Goal: Check status: Check status

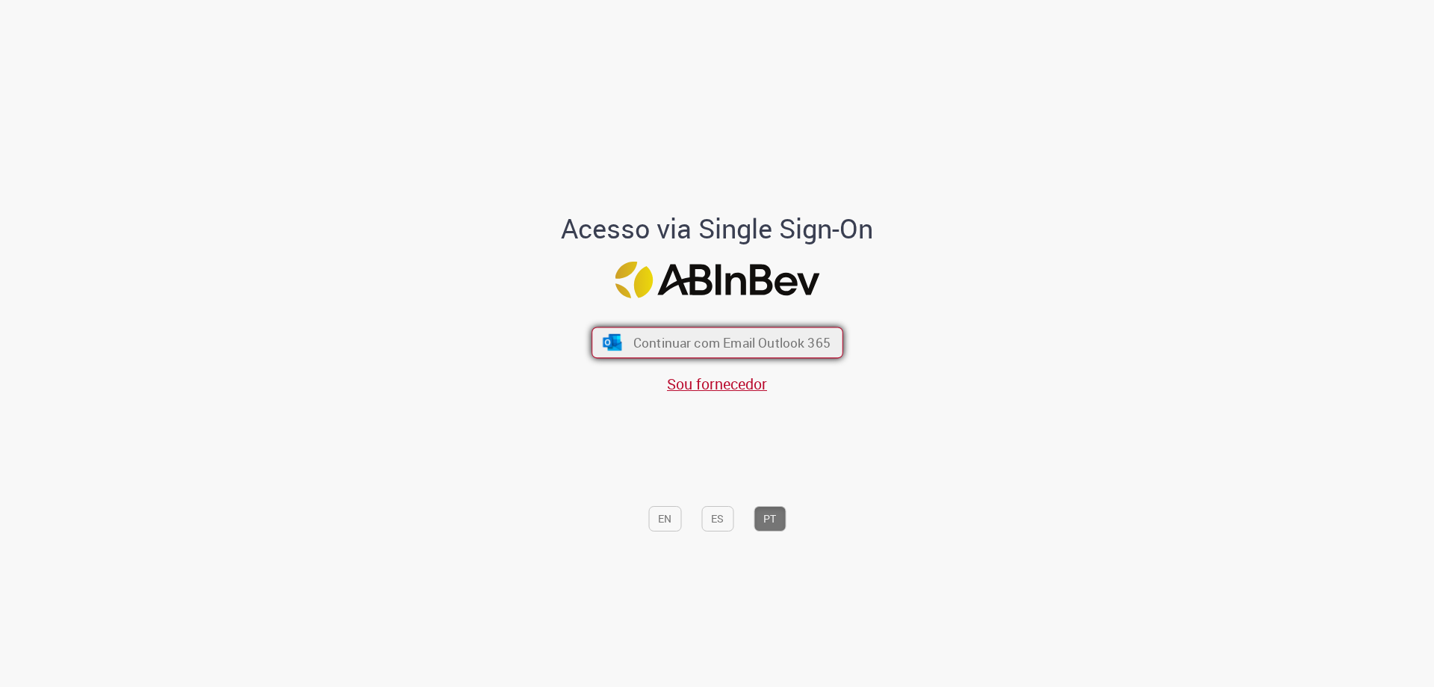
click at [675, 338] on span "Continuar com Email Outlook 365" at bounding box center [731, 342] width 197 height 17
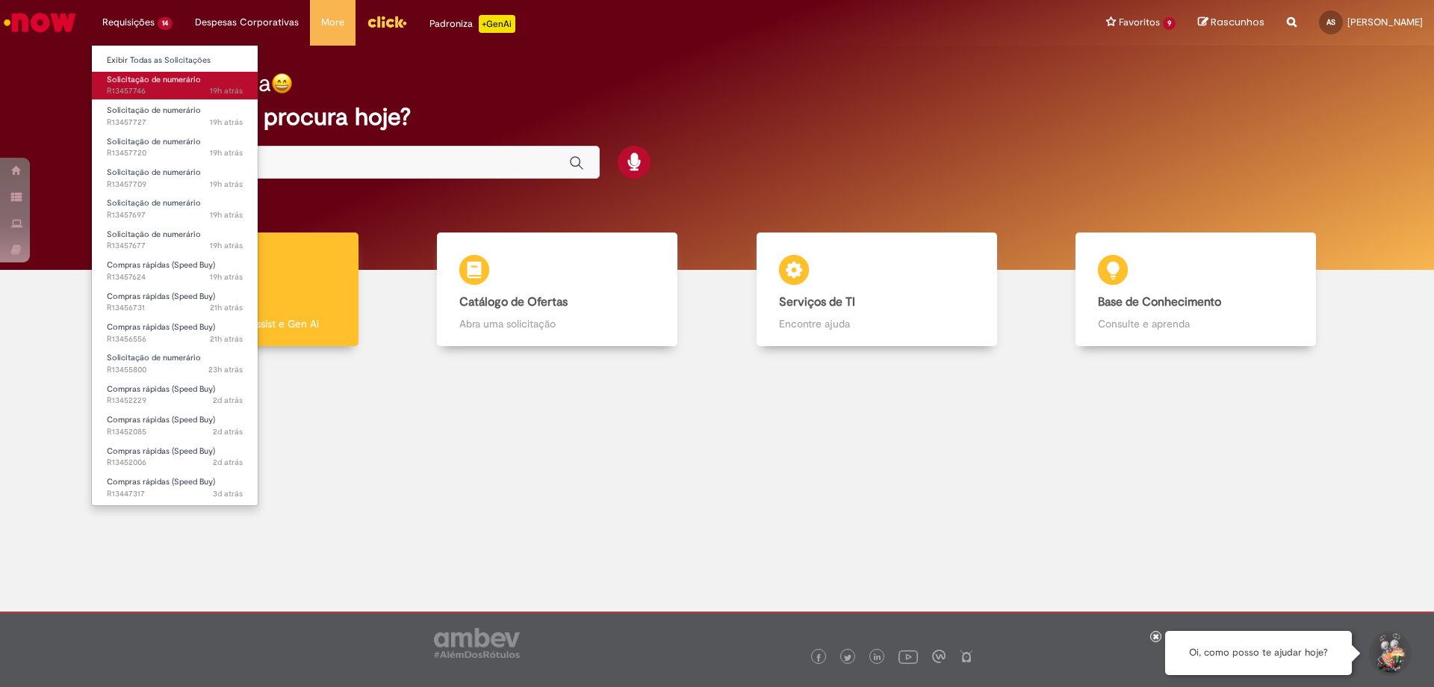
click at [138, 83] on span "Solicitação de numerário" at bounding box center [154, 79] width 94 height 11
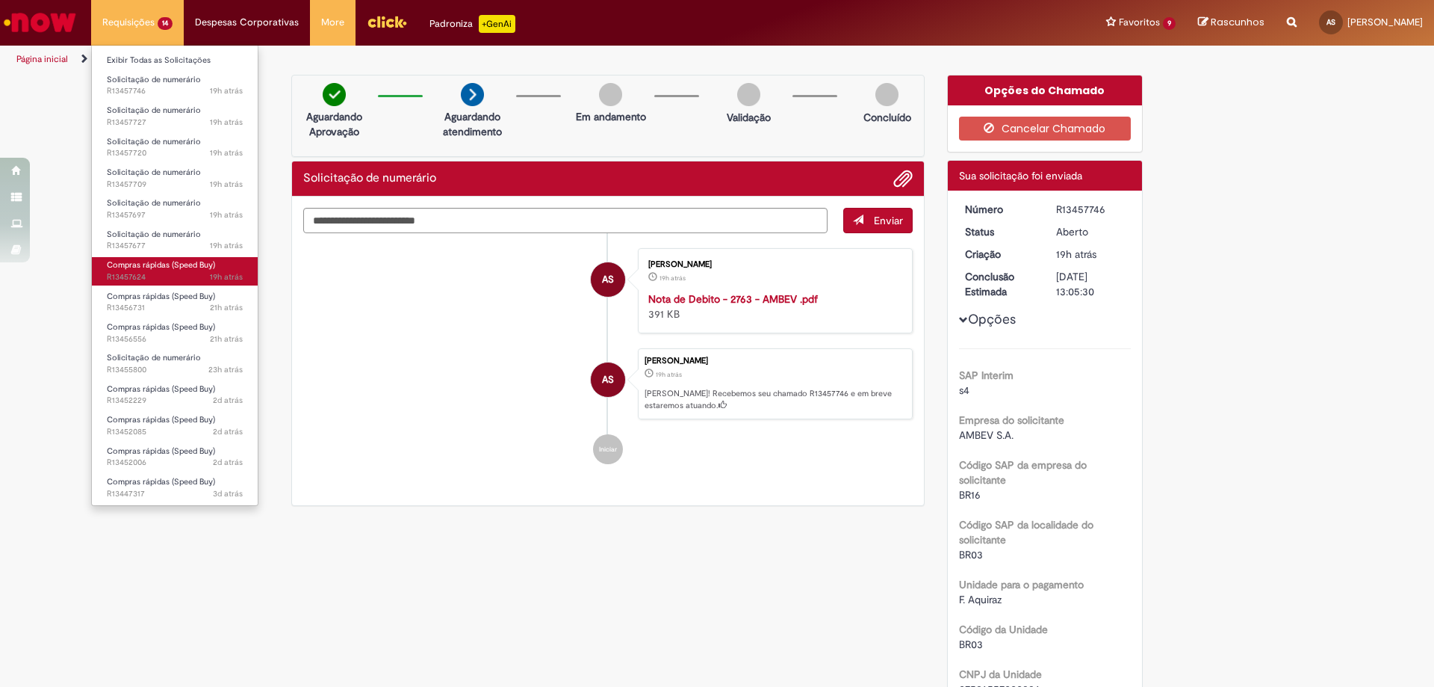
click at [137, 274] on span "19h atrás 19 horas atrás R13457624" at bounding box center [175, 277] width 136 height 12
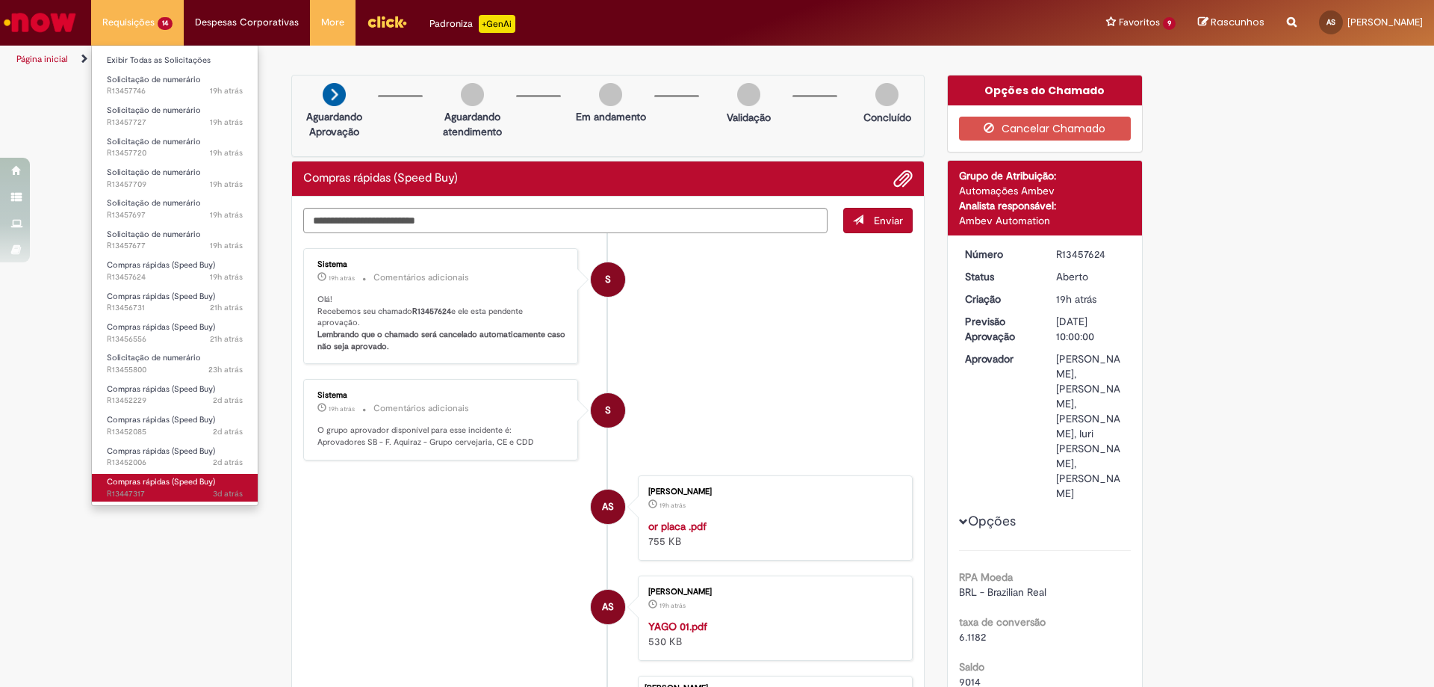
click at [167, 483] on span "Compras rápidas (Speed Buy)" at bounding box center [161, 481] width 108 height 11
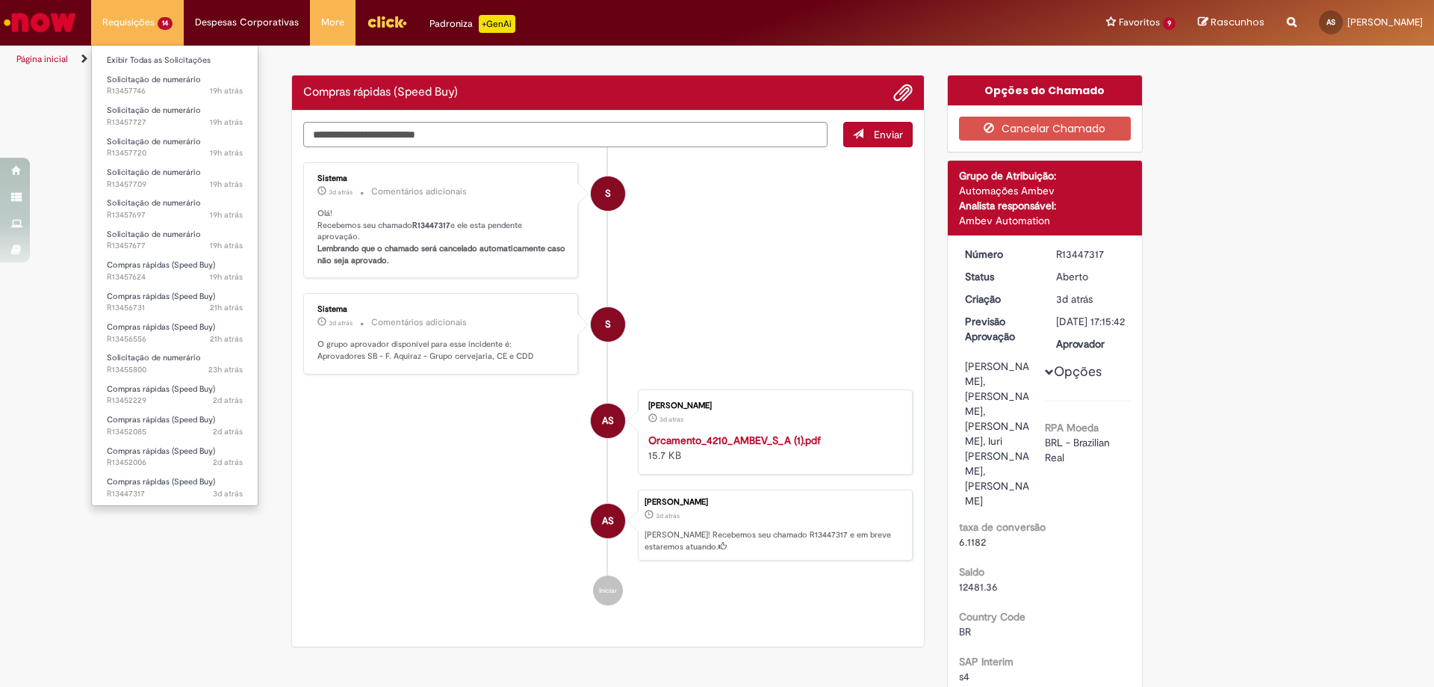
click at [158, 441] on li "Compras rápidas (Speed Buy) 2d atrás 2 dias atrás R13452006" at bounding box center [175, 455] width 166 height 31
click at [155, 448] on span "Compras rápidas (Speed Buy)" at bounding box center [161, 450] width 108 height 11
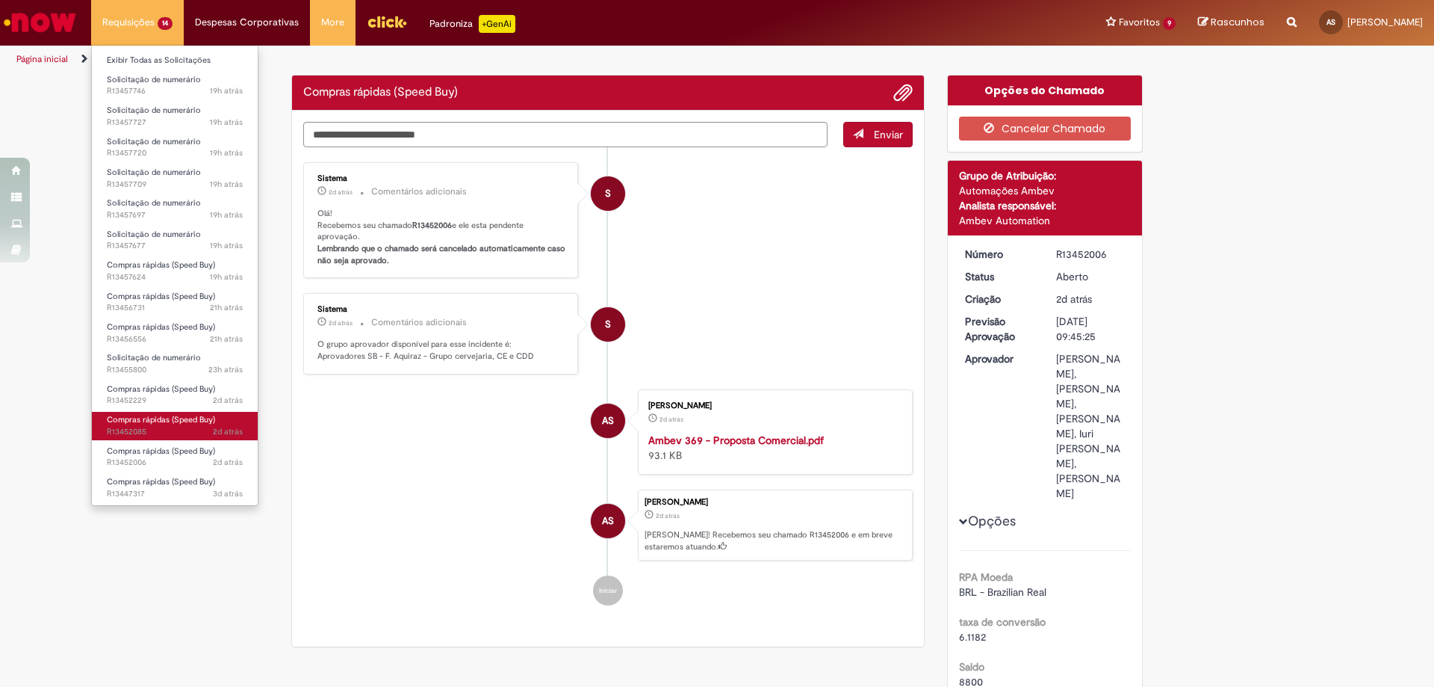
click at [169, 429] on span "2d atrás 2 dias atrás R13452085" at bounding box center [175, 432] width 136 height 12
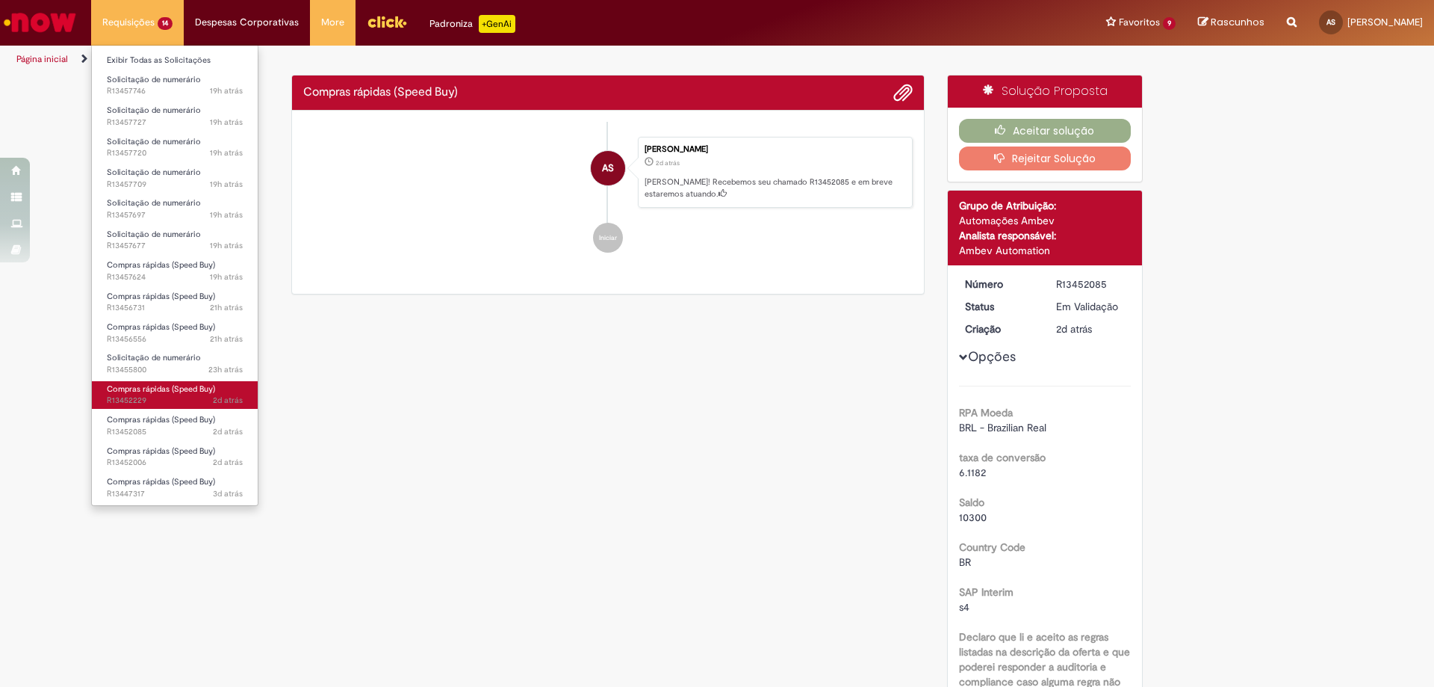
click at [199, 392] on span "Compras rápidas (Speed Buy)" at bounding box center [161, 388] width 108 height 11
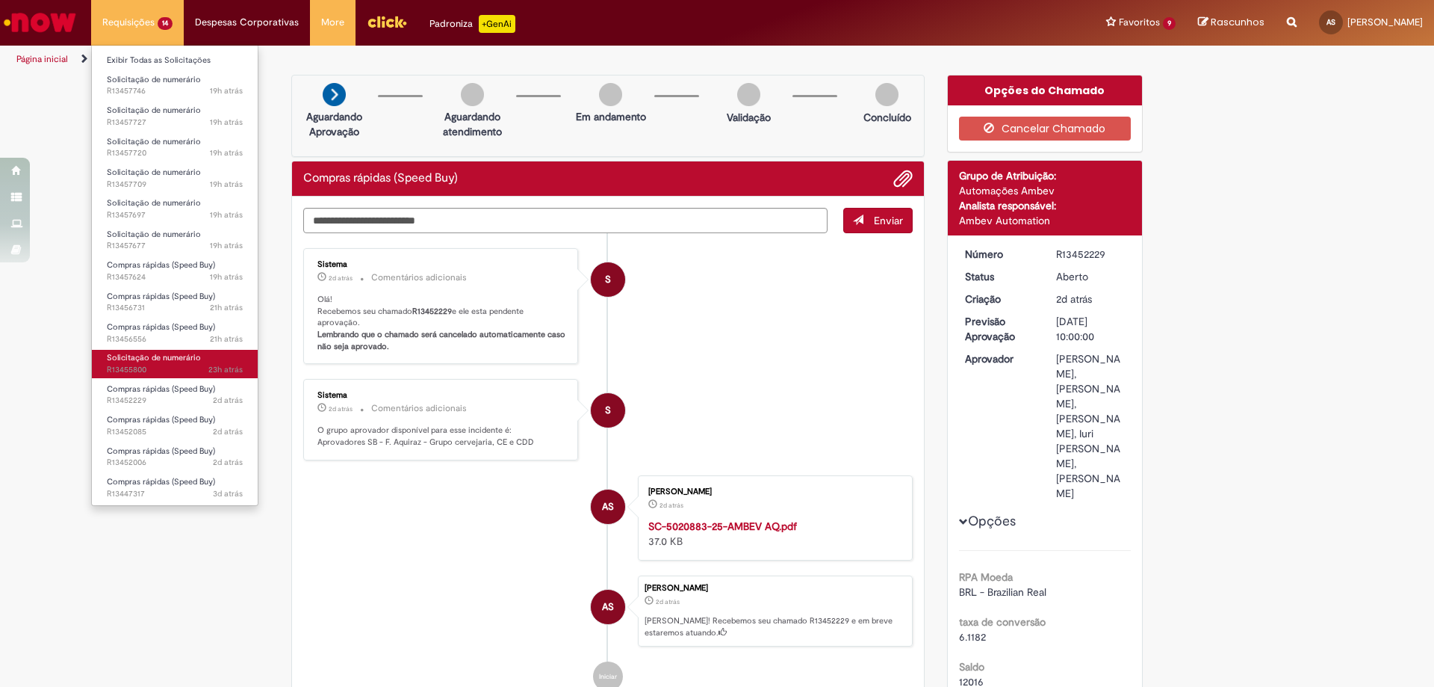
click at [189, 365] on span "23h atrás 23 horas atrás R13455800" at bounding box center [175, 370] width 136 height 12
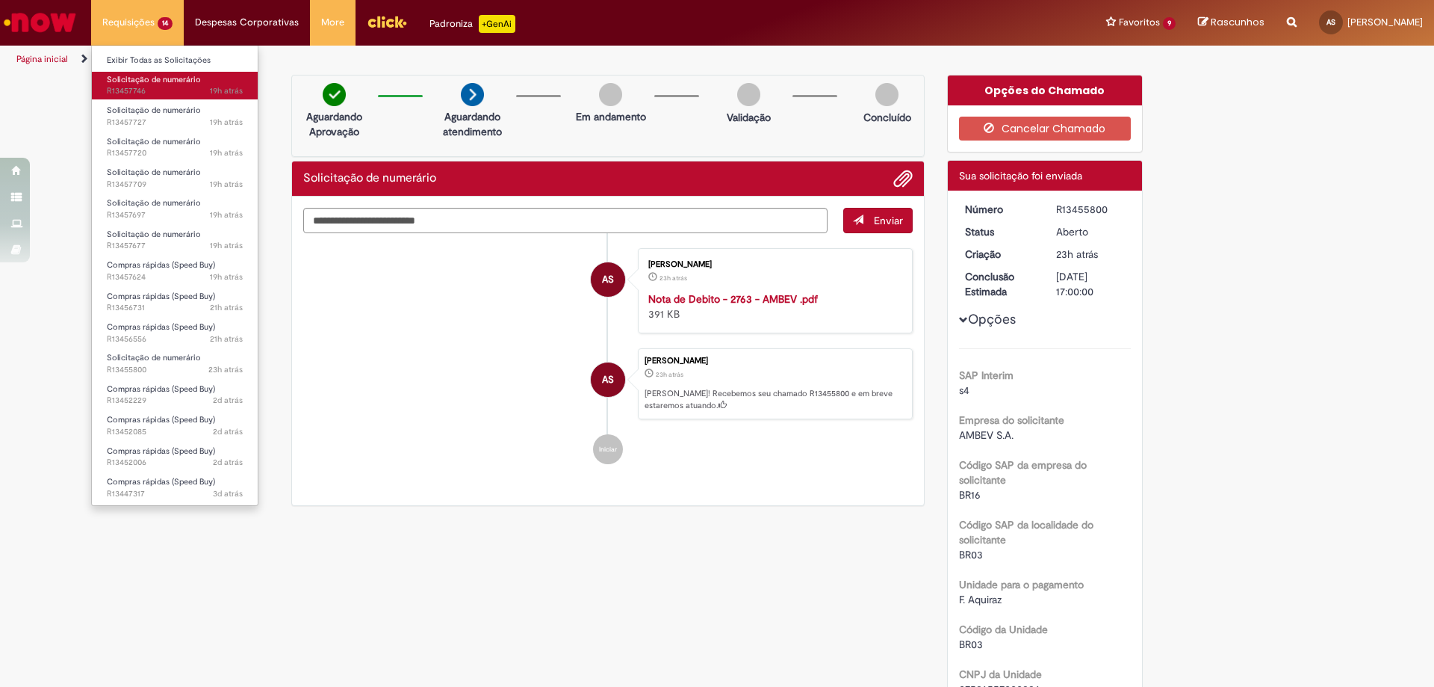
click at [131, 81] on span "Solicitação de numerário" at bounding box center [154, 79] width 94 height 11
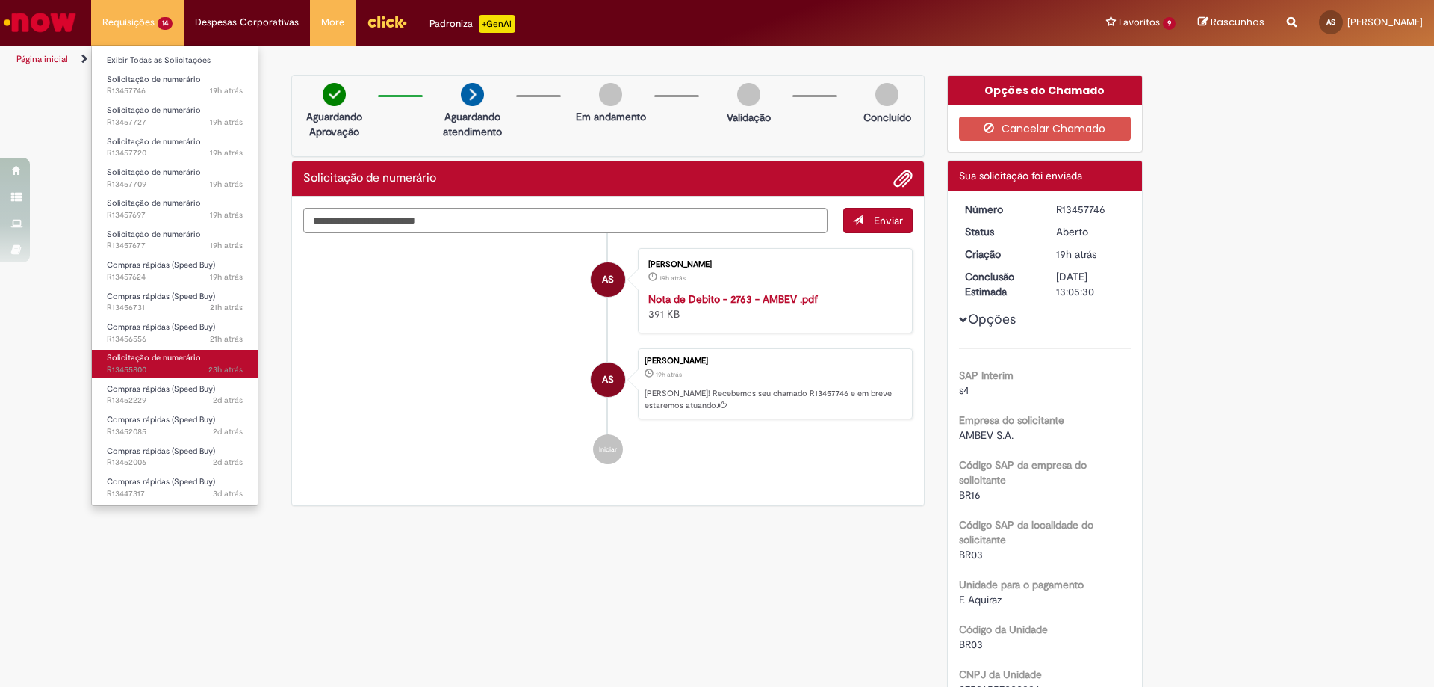
click at [158, 357] on span "Solicitação de numerário" at bounding box center [154, 357] width 94 height 11
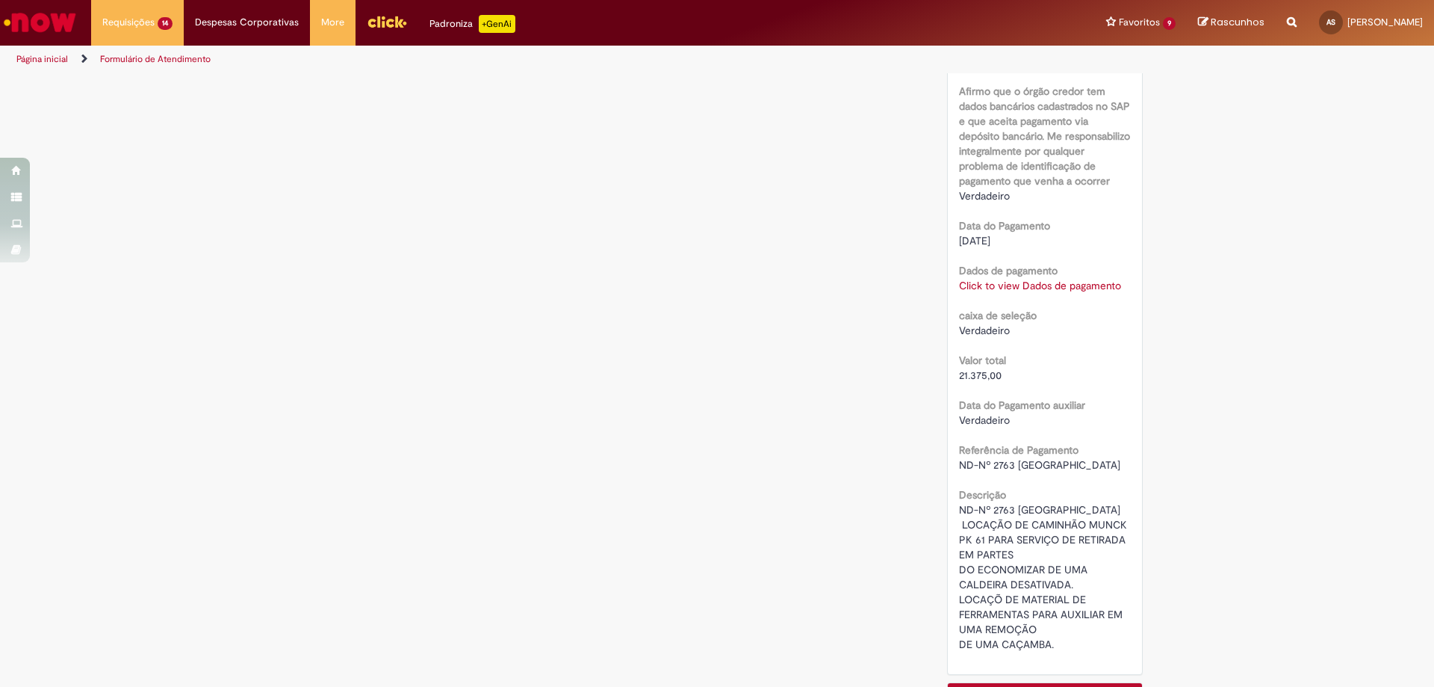
scroll to position [1338, 0]
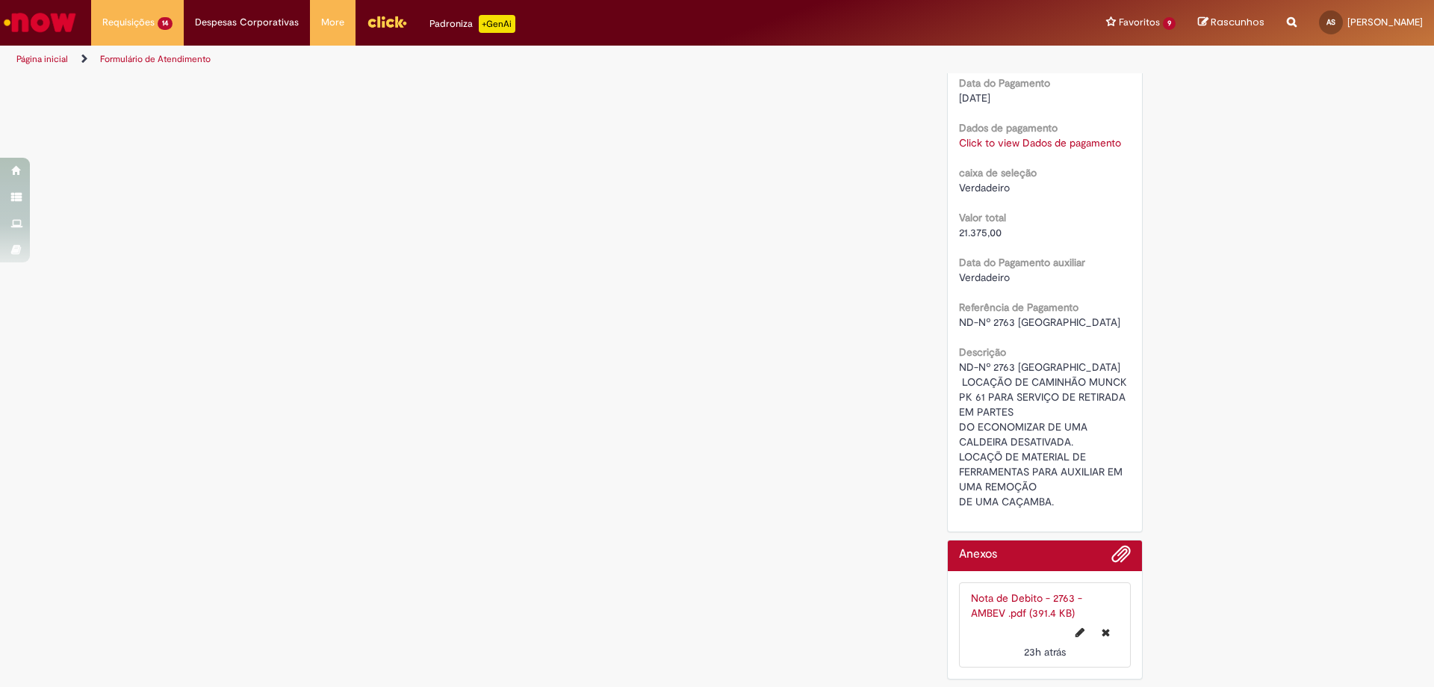
click at [987, 146] on link "Click to view Dados de pagamento" at bounding box center [1040, 142] width 162 height 13
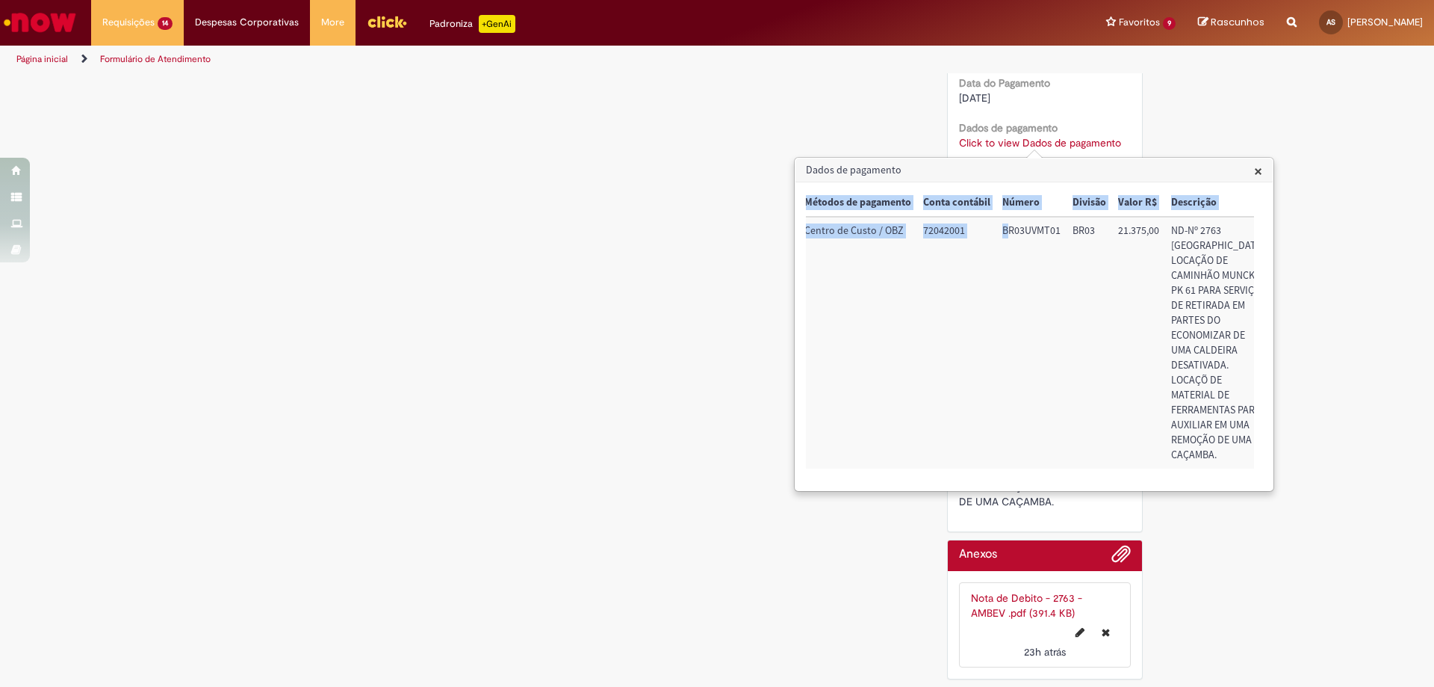
drag, startPoint x: 1210, startPoint y: 227, endPoint x: 1122, endPoint y: 251, distance: 91.3
click at [1272, 232] on div "× u_sap_interim_vs_pgto Tipo do valor Métodos de pagamento Conta contábil Númer…" at bounding box center [1034, 336] width 477 height 308
click at [796, 276] on div "× u_sap_interim_vs_pgto Tipo do valor Métodos de pagamento Conta contábil Númer…" at bounding box center [1034, 336] width 477 height 308
click at [1257, 167] on span "×" at bounding box center [1258, 171] width 8 height 20
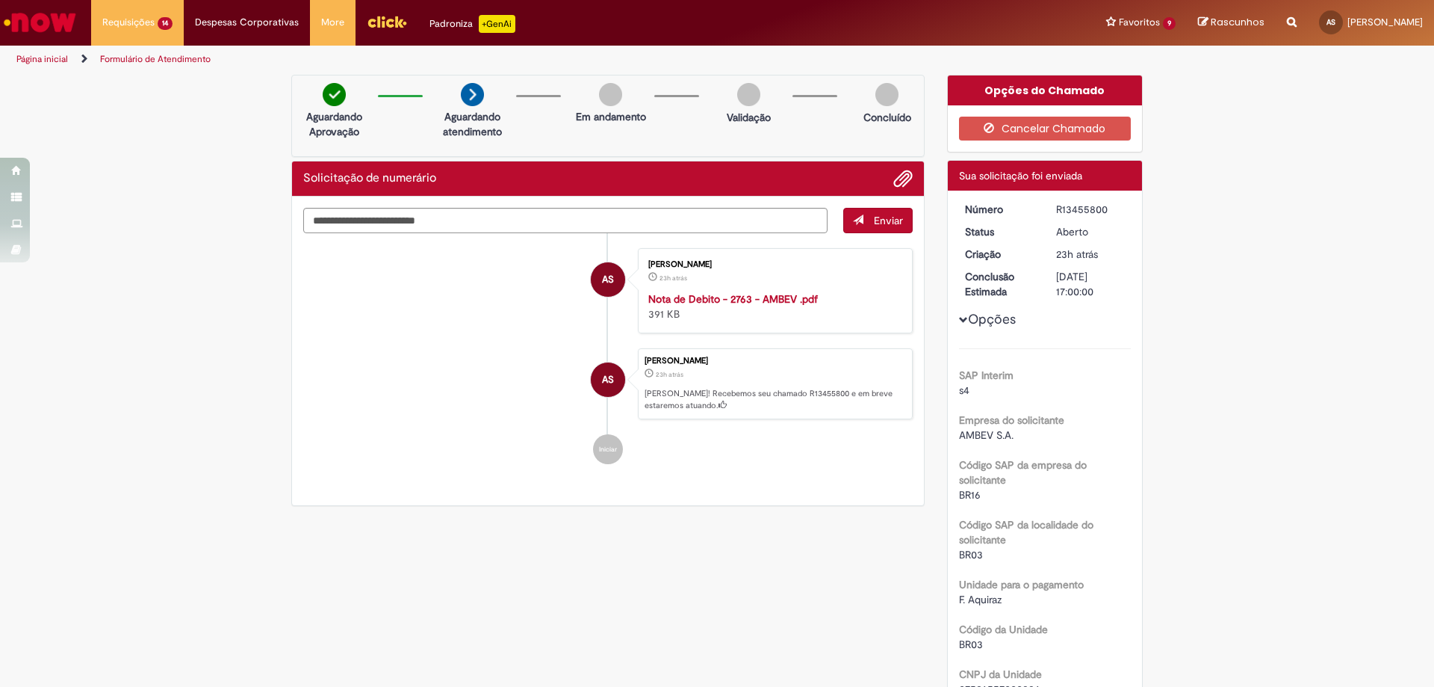
scroll to position [0, 0]
click at [1022, 134] on button "Cancelar Chamado" at bounding box center [1045, 129] width 173 height 24
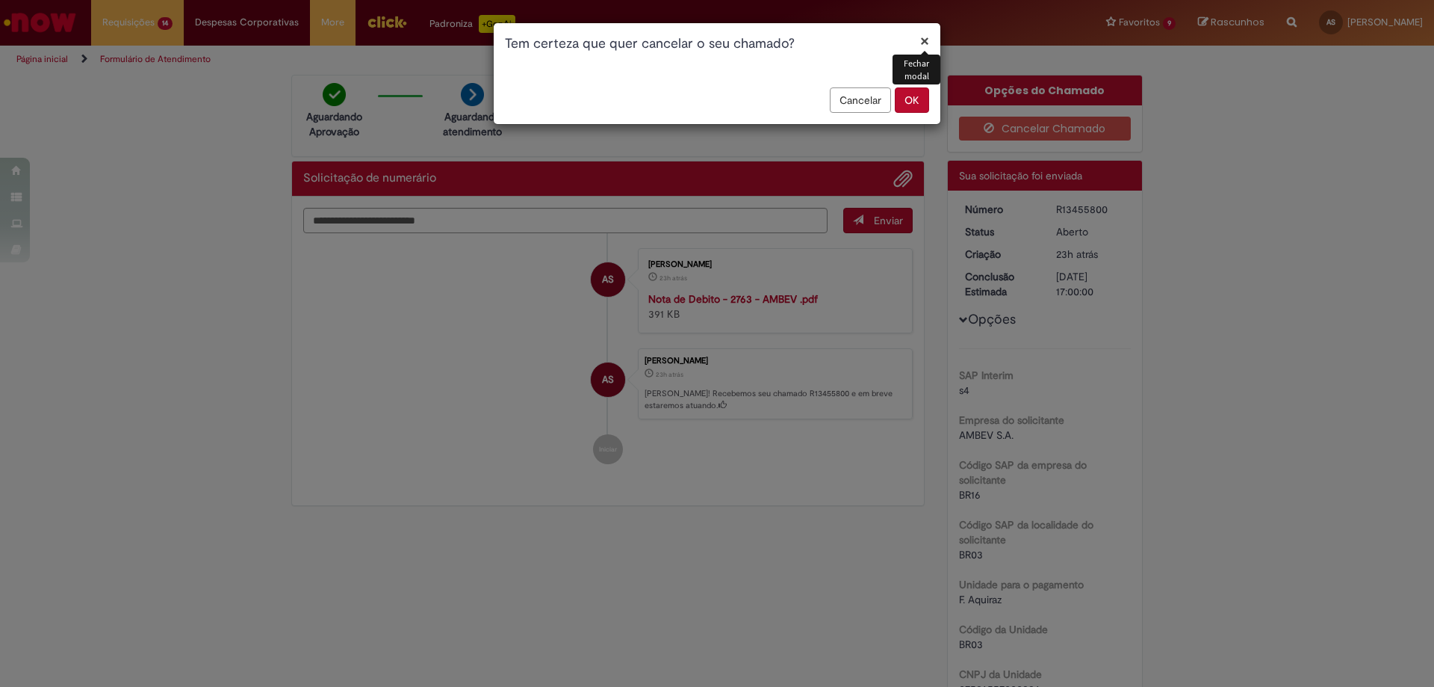
click at [917, 105] on button "OK" at bounding box center [912, 99] width 34 height 25
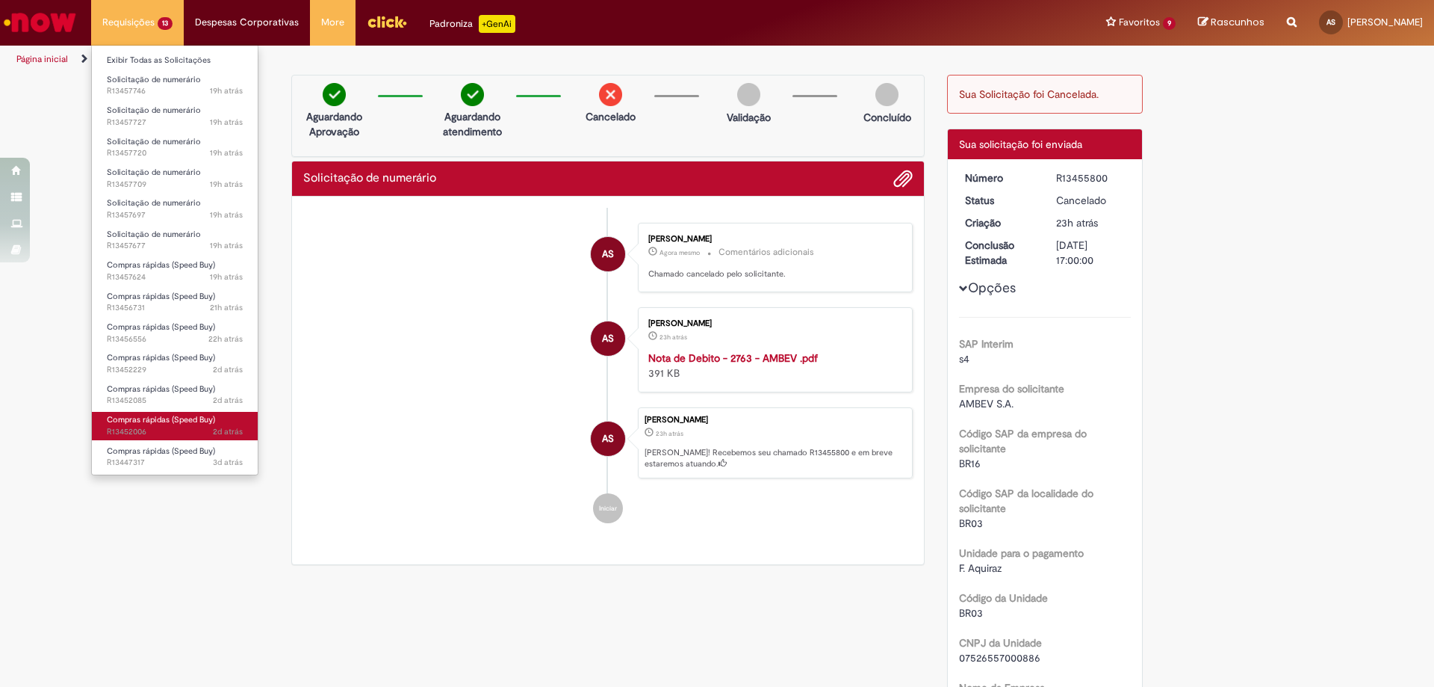
click at [157, 413] on link "Compras rápidas (Speed Buy) 2d atrás 2 dias atrás R13452006" at bounding box center [175, 426] width 166 height 28
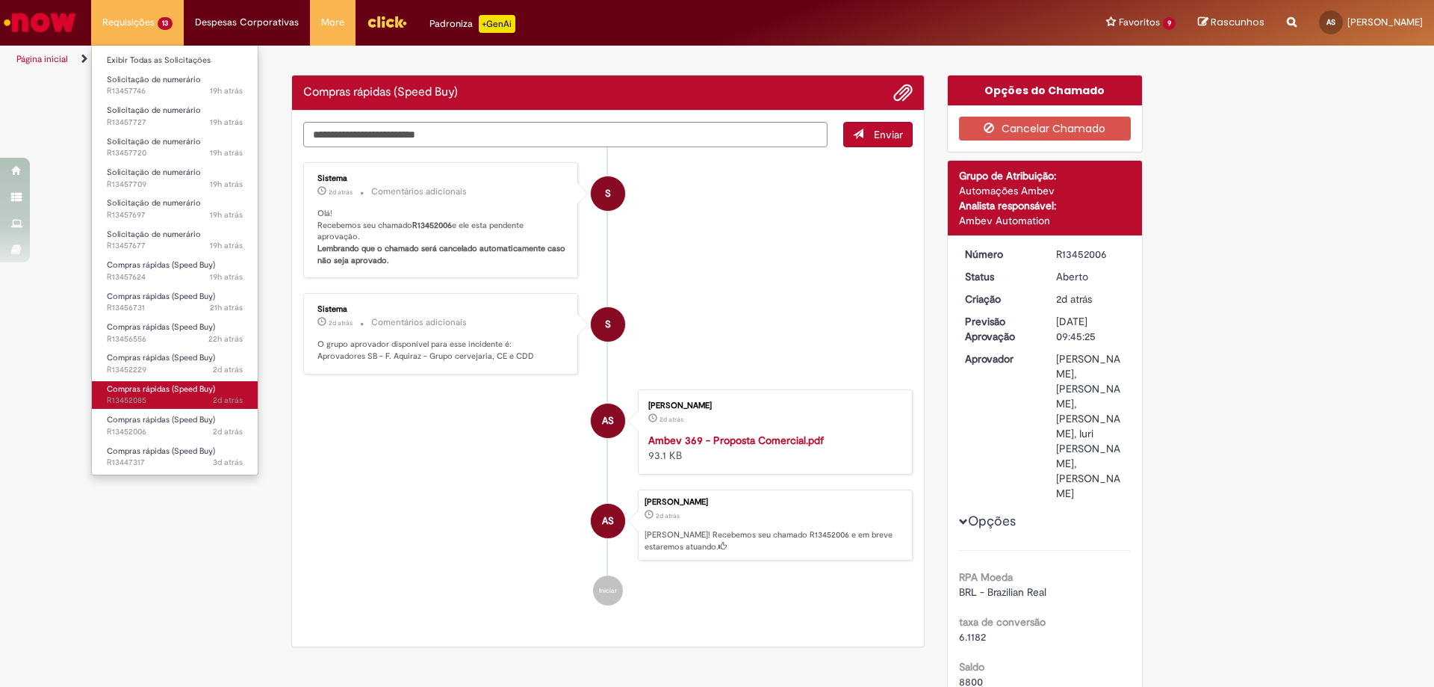
click at [172, 395] on span "2d atrás 2 dias atrás R13452085" at bounding box center [175, 400] width 136 height 12
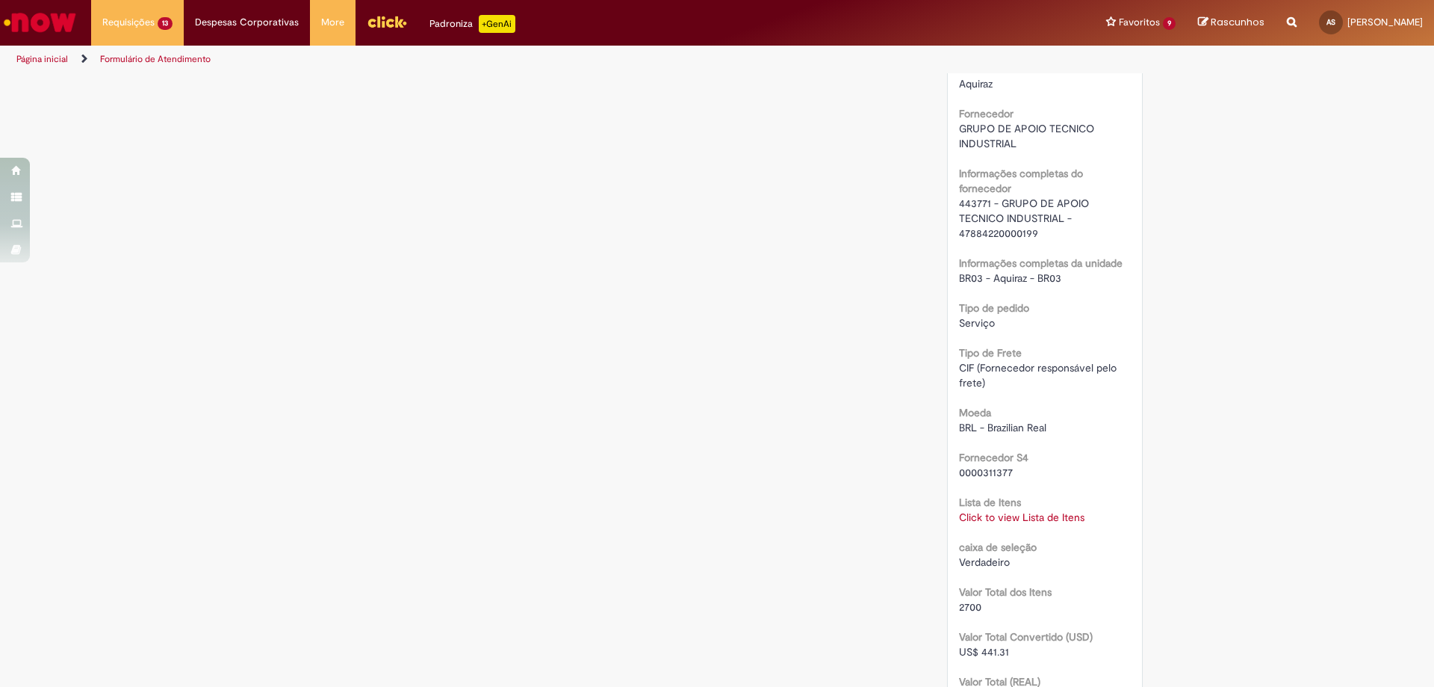
scroll to position [1270, 0]
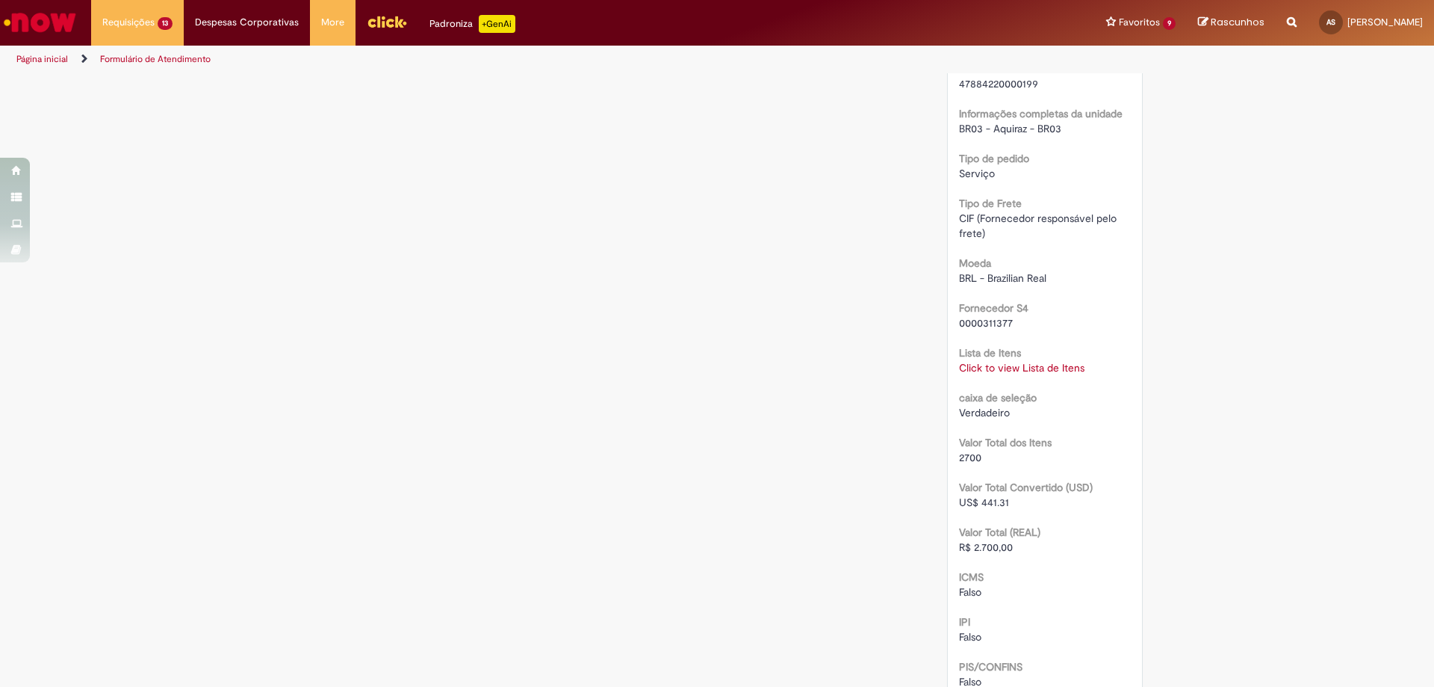
click at [1022, 373] on link "Click to view Lista de Itens" at bounding box center [1022, 367] width 126 height 13
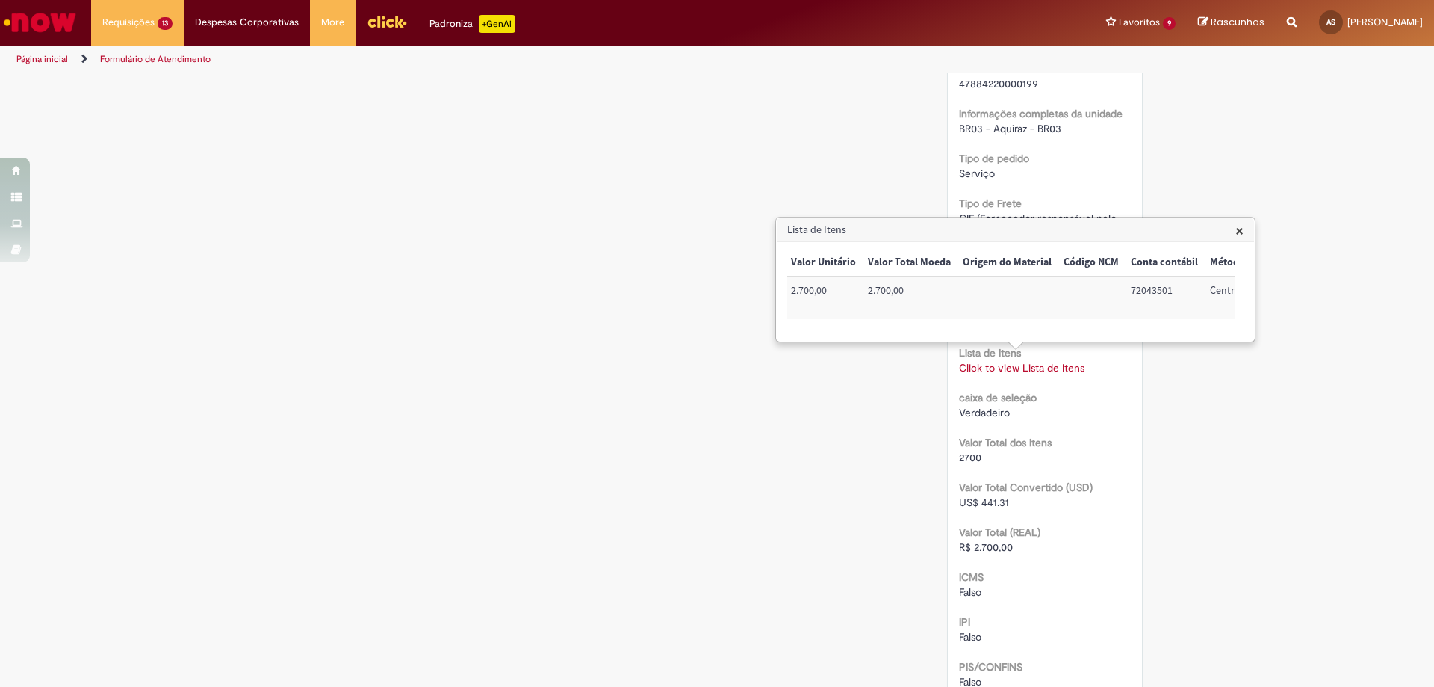
scroll to position [0, 624]
click at [1242, 235] on span "×" at bounding box center [1240, 230] width 8 height 20
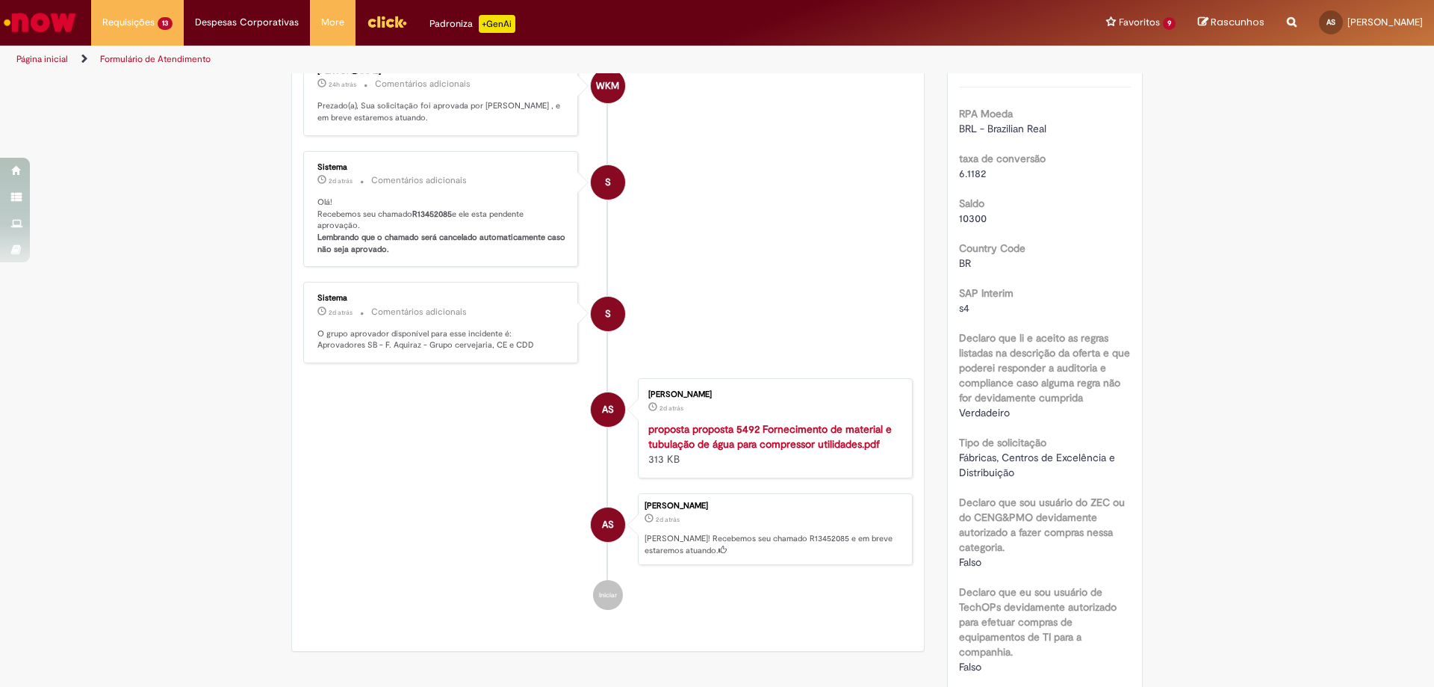
scroll to position [0, 0]
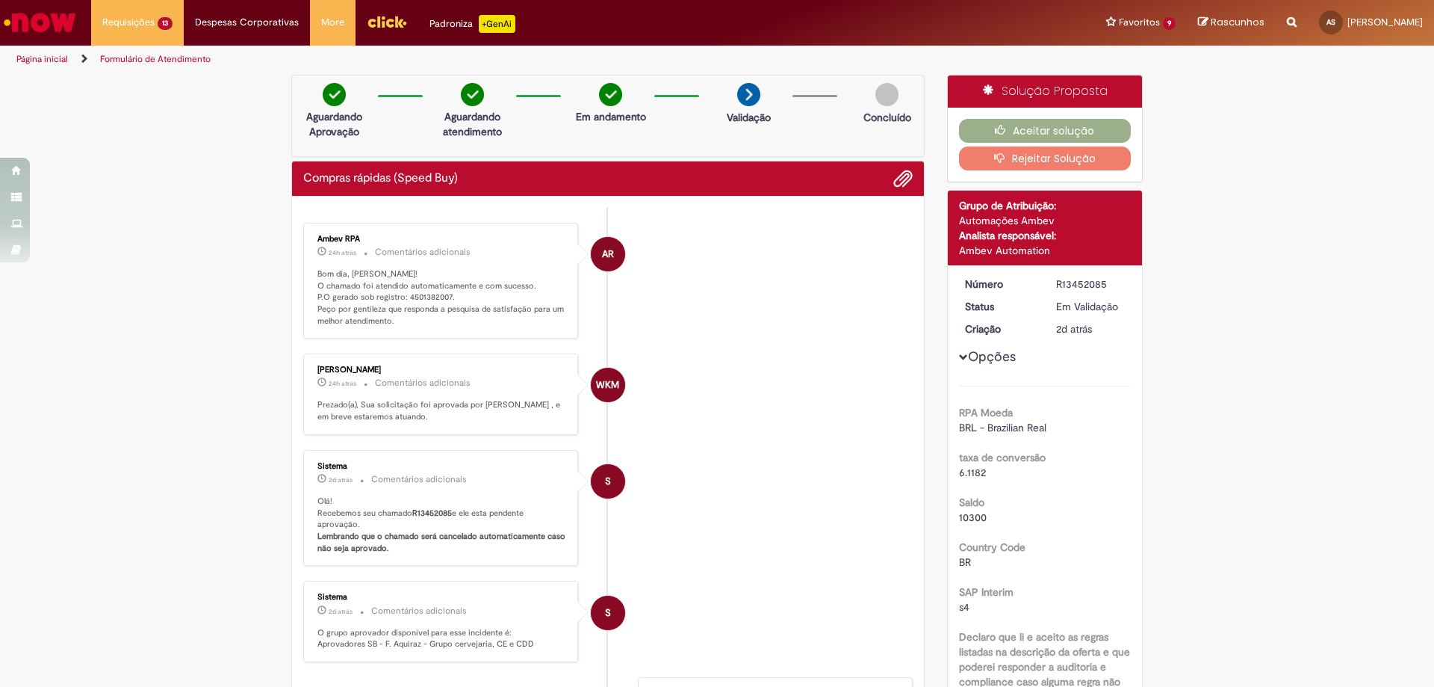
click at [426, 517] on p "Olá! Recebemos seu chamado R13452085 e ele esta pendente aprovação. Lembrando q…" at bounding box center [442, 524] width 249 height 59
click at [438, 518] on b "R13452085" at bounding box center [432, 512] width 40 height 11
click at [440, 518] on b "R13452085" at bounding box center [432, 512] width 40 height 11
copy b "R13452085"
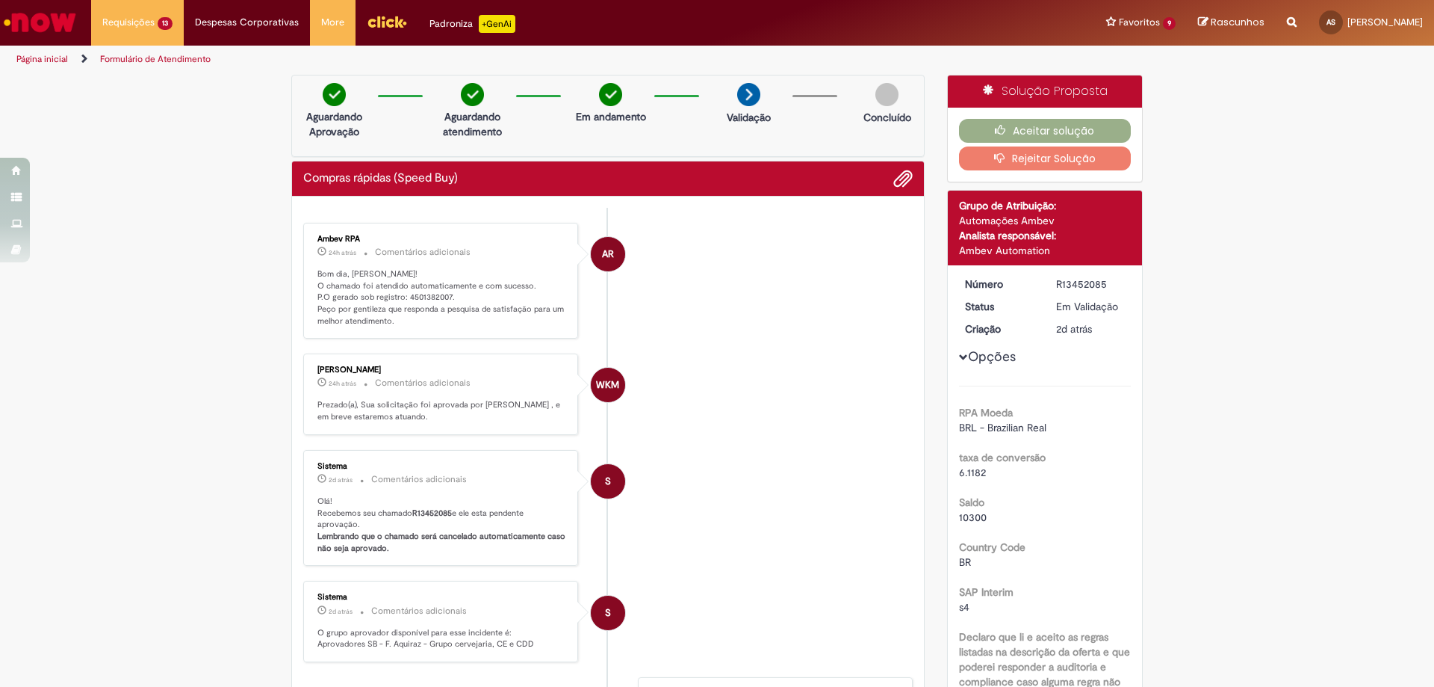
click at [433, 300] on p "Bom dia, [PERSON_NAME]! O chamado foi atendido automaticamente e com sucesso. P…" at bounding box center [442, 297] width 249 height 59
copy p "4501382007"
click at [720, 401] on li "WKM [PERSON_NAME] 24h atrás 24 horas atrás Comentários adicionais Prezado(a), S…" at bounding box center [608, 393] width 610 height 81
click at [1071, 132] on button "Aceitar solução" at bounding box center [1045, 131] width 173 height 24
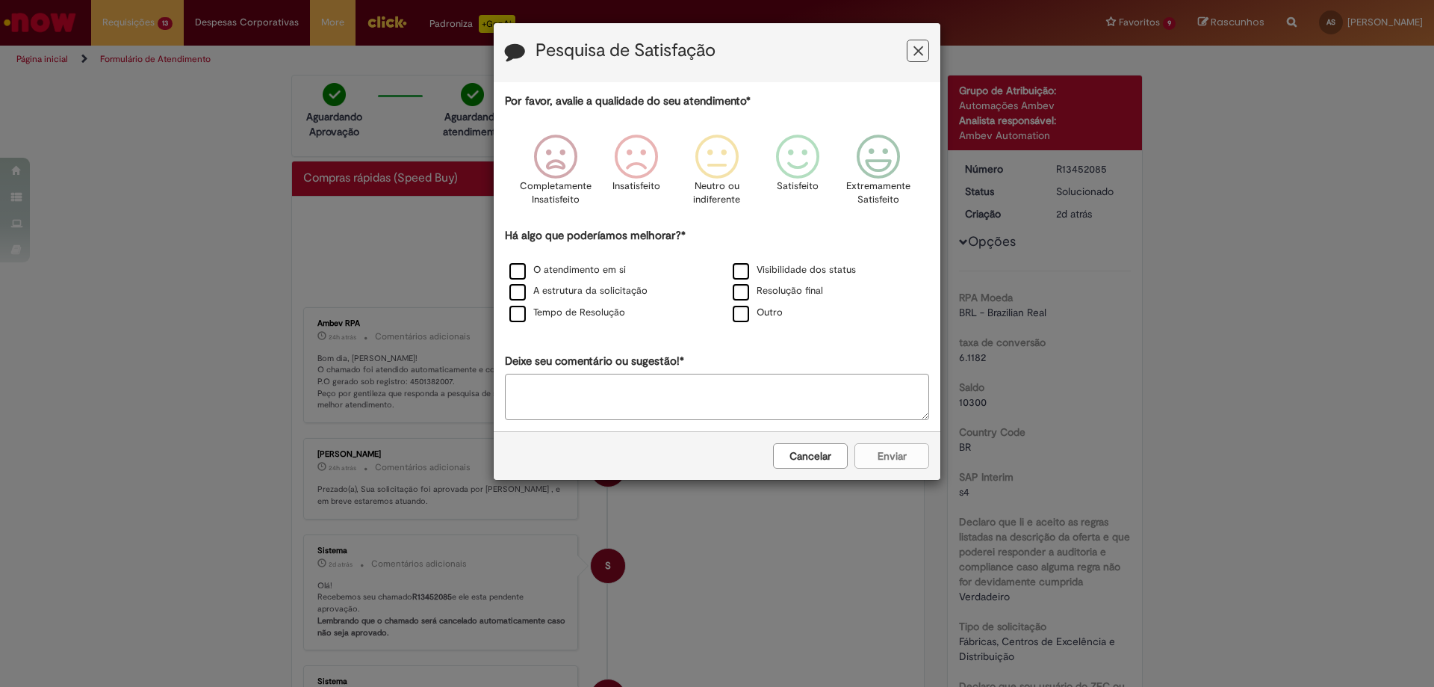
click at [920, 52] on icon "Feedback" at bounding box center [919, 51] width 10 height 16
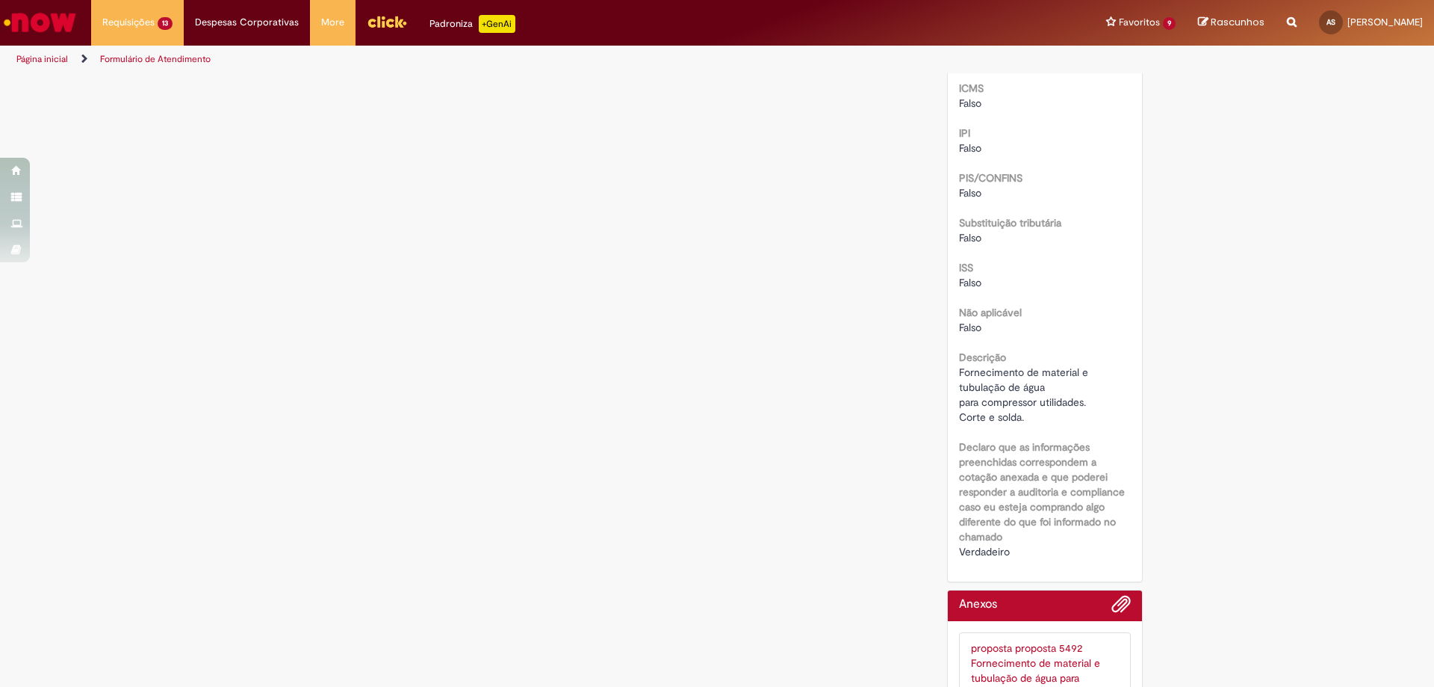
scroll to position [1345, 0]
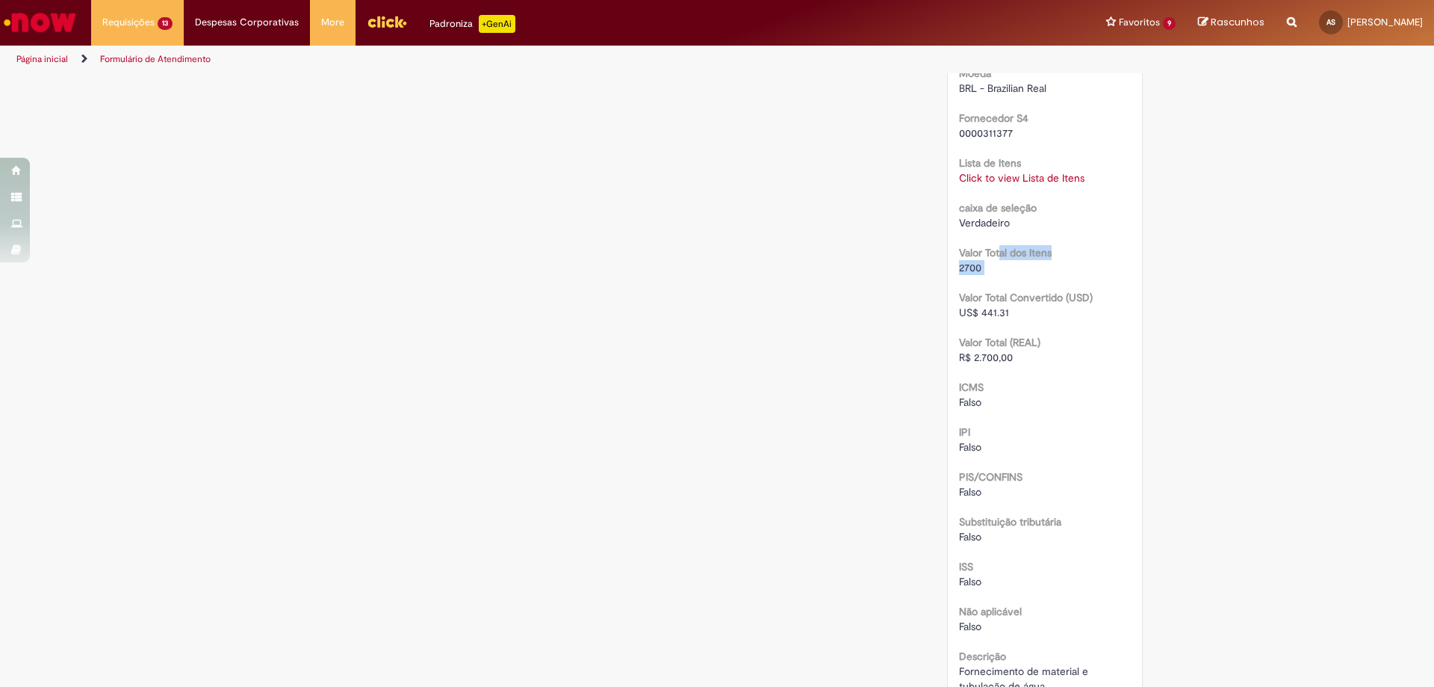
drag, startPoint x: 993, startPoint y: 253, endPoint x: 908, endPoint y: 278, distance: 87.9
